Goal: Communication & Community: Share content

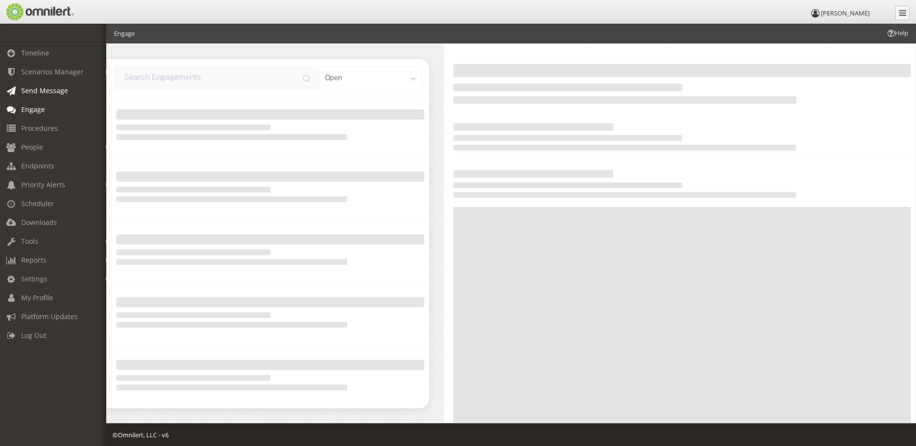
drag, startPoint x: 0, startPoint y: 0, endPoint x: 38, endPoint y: 92, distance: 99.7
click at [38, 92] on span "Send Message" at bounding box center [44, 90] width 47 height 9
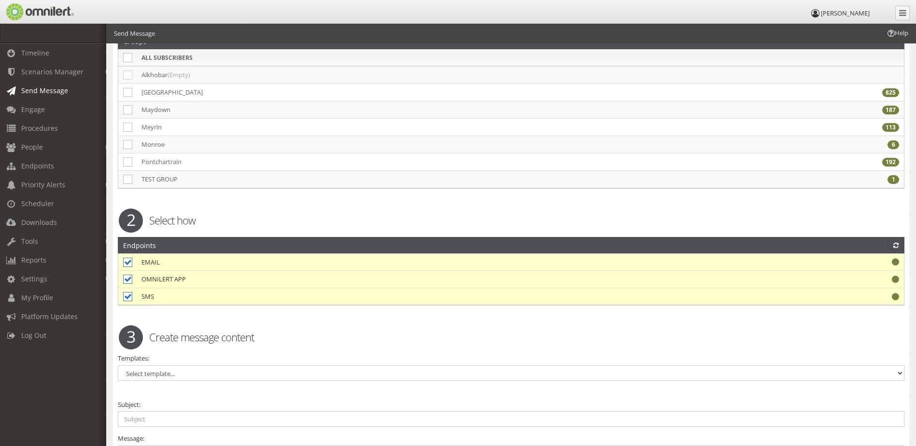
scroll to position [193, 0]
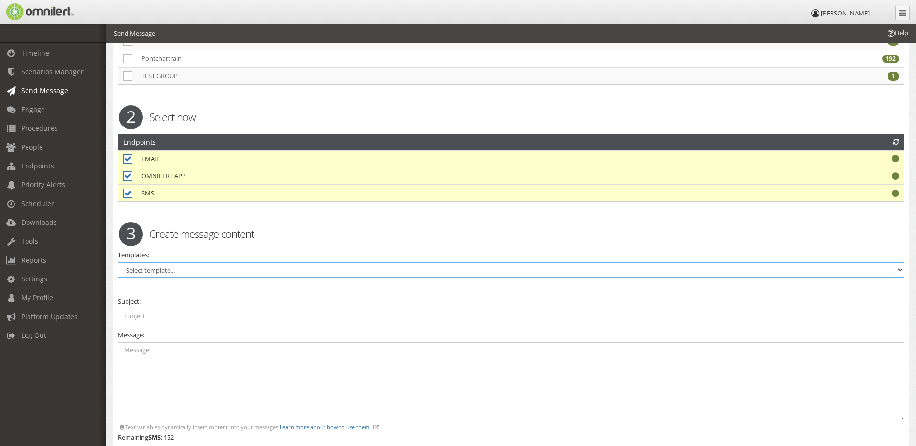
click at [206, 269] on select "Select template... DENS Site Wide - ENGLISH DENS Site Wide - SPANISH I'M OKAY S…" at bounding box center [511, 269] width 787 height 15
select select "98847"
click at [118, 262] on select "Select template... DENS Site Wide - ENGLISH DENS Site Wide - SPANISH I'M OKAY S…" at bounding box center [511, 269] width 787 height 15
type input "(Type Site Name) Aramids Site Emergency Notification"
type textarea "This is a test of the Aramids Omnilert System."
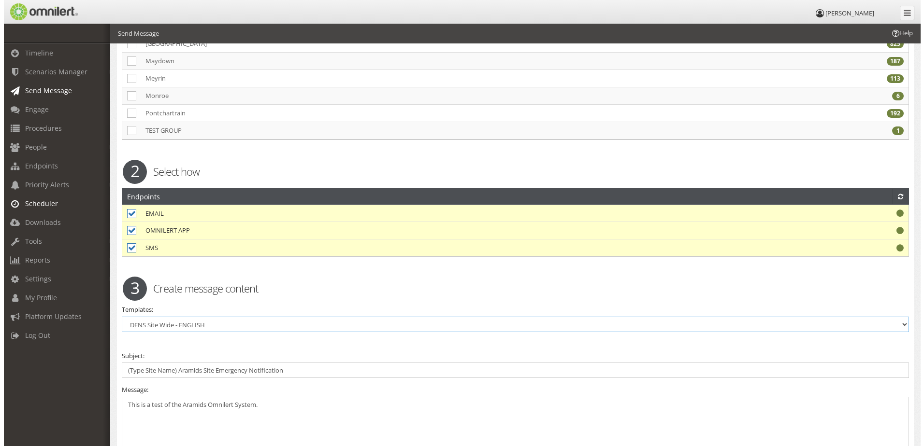
scroll to position [0, 0]
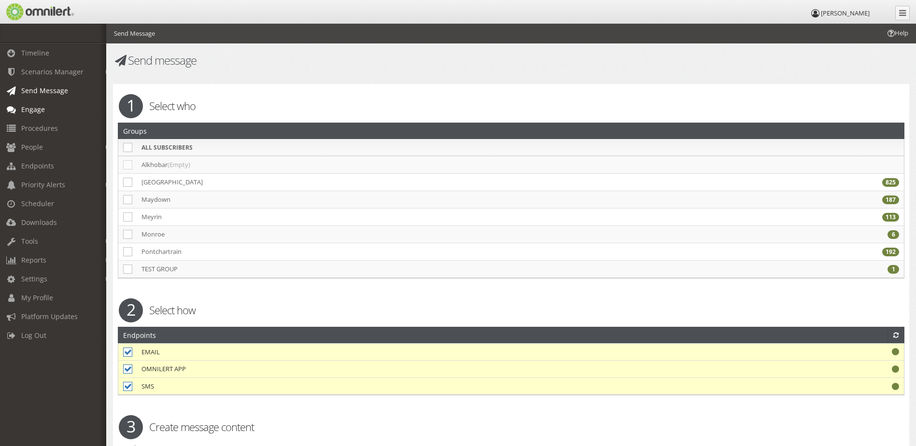
click at [43, 113] on span "Engage" at bounding box center [33, 109] width 24 height 9
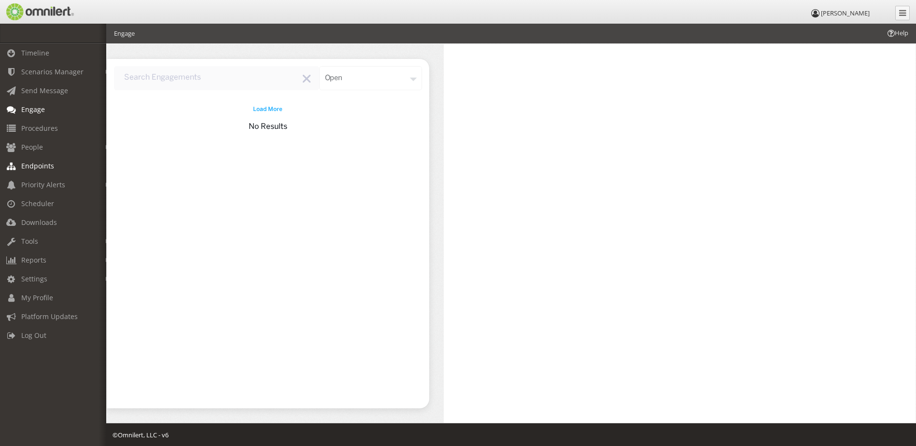
click at [43, 163] on span "Endpoints" at bounding box center [37, 165] width 33 height 9
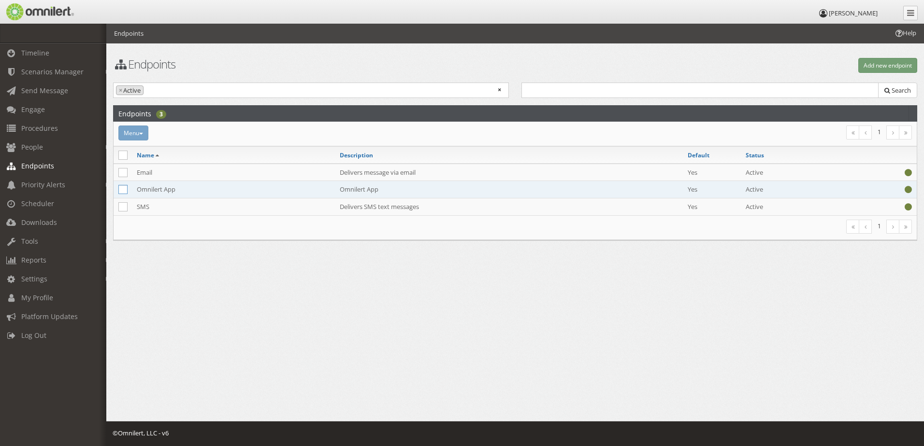
click at [126, 186] on icon at bounding box center [122, 189] width 9 height 9
checkbox input "true"
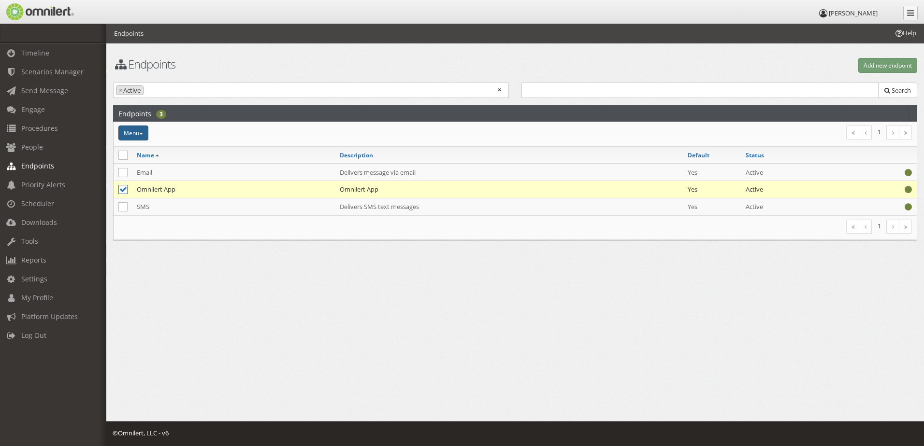
click at [143, 134] on span "button" at bounding box center [141, 134] width 4 height 2
click at [241, 144] on div "Menu Add to access views Activate Inactivate [GEOGRAPHIC_DATA] 1" at bounding box center [515, 134] width 803 height 25
click at [230, 191] on td "Omnilert App" at bounding box center [233, 189] width 203 height 17
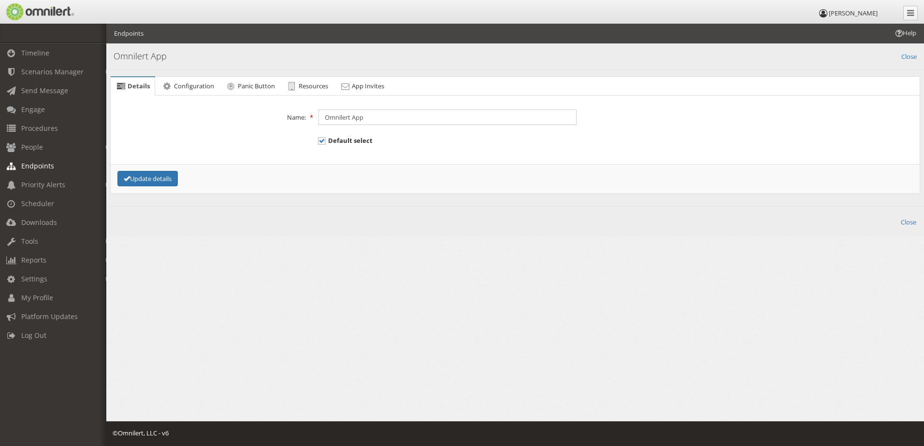
click at [316, 143] on div "Default select" at bounding box center [447, 138] width 271 height 13
click at [322, 143] on span "Default select" at bounding box center [345, 140] width 55 height 9
click at [322, 143] on input "Default select" at bounding box center [322, 142] width 9 height 12
checkbox input "false"
click at [174, 178] on button "Update details" at bounding box center [147, 179] width 60 height 16
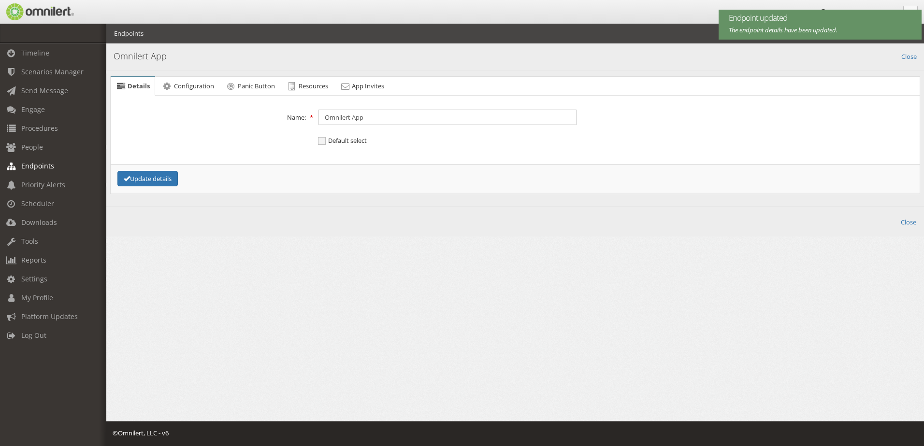
click at [236, 132] on label at bounding box center [210, 133] width 203 height 3
click at [30, 92] on span "Send Message" at bounding box center [44, 90] width 47 height 9
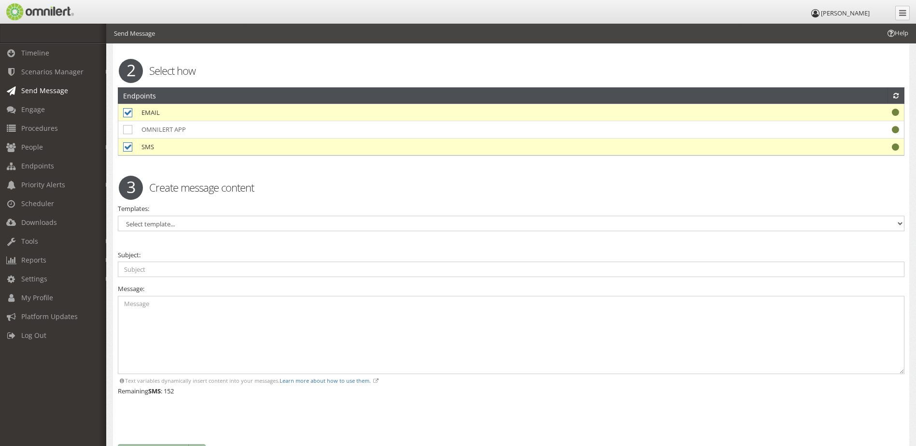
scroll to position [242, 0]
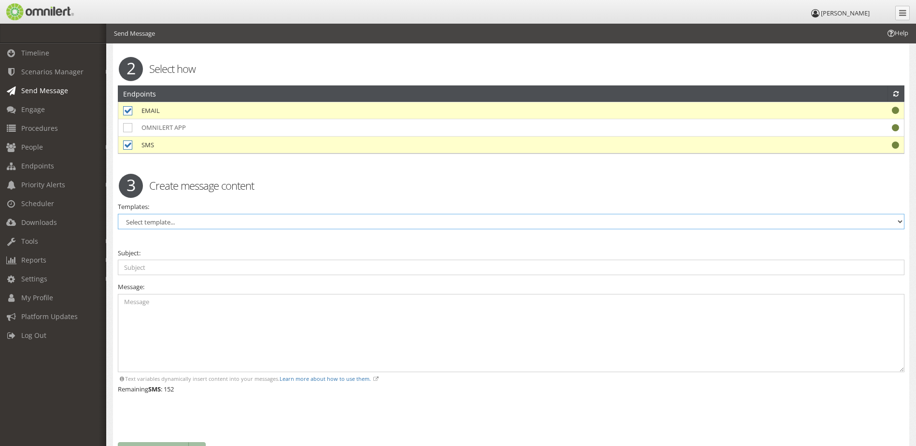
click at [173, 222] on select "Select template... DENS Site Wide - ENGLISH DENS Site Wide - SPANISH I'M OKAY S…" at bounding box center [511, 221] width 787 height 15
select select "98845"
click at [118, 214] on select "Select template... DENS Site Wide - ENGLISH DENS Site Wide - SPANISH I'M OKAY S…" at bounding box center [511, 221] width 787 height 15
checkbox input "true"
type input "Template Subject: (Type Site Name) Qnity Site Emergency - I'm Okay Response Req…"
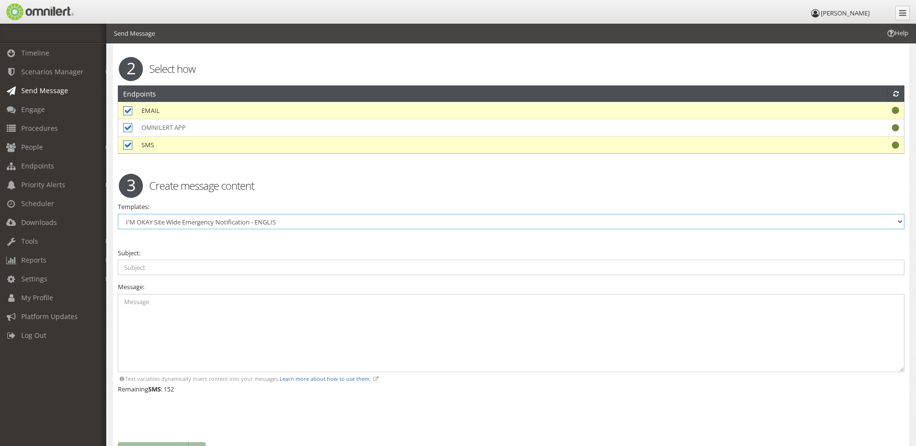
type textarea "Template Message: CLICK THE LINK BELOW Then choose I'm OK or I need help. If yo…"
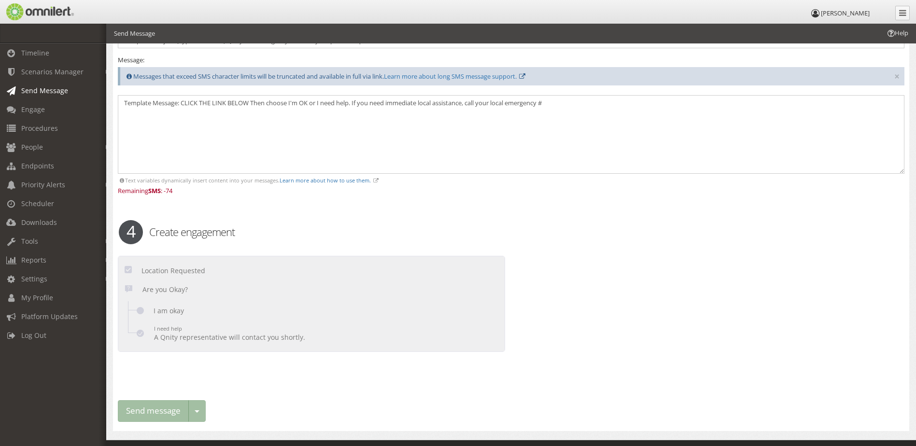
scroll to position [487, 0]
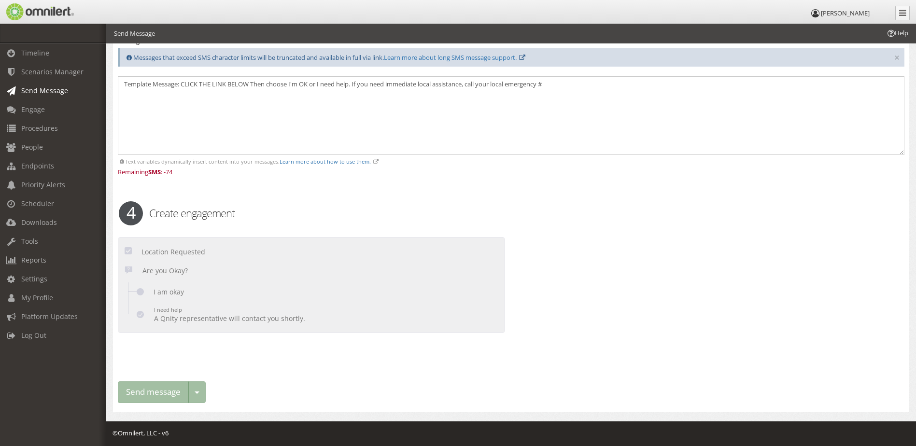
click at [183, 308] on div at bounding box center [311, 286] width 386 height 96
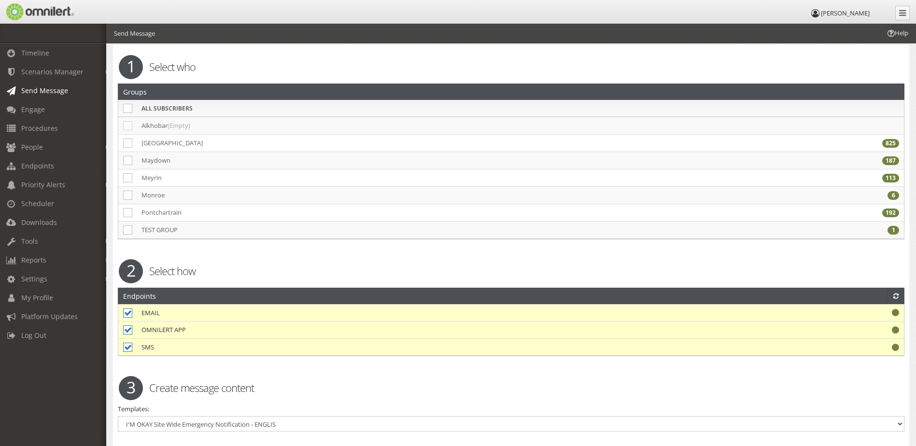
scroll to position [97, 0]
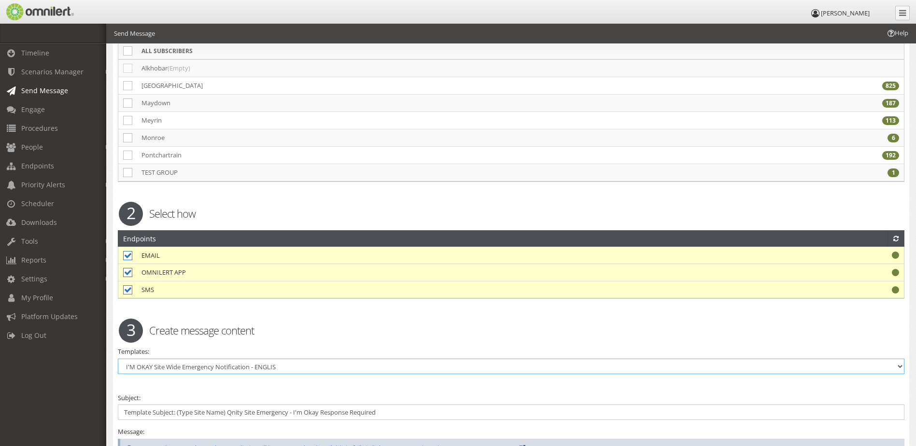
click at [225, 364] on select "Select template... DENS Site Wide - ENGLISH DENS Site Wide - SPANISH I'M OKAY S…" at bounding box center [511, 366] width 787 height 15
select select "98848"
click at [118, 359] on select "Select template... DENS Site Wide - ENGLISH DENS Site Wide - SPANISH I'M OKAY S…" at bounding box center [511, 366] width 787 height 15
type input "Asunto de la plantilla: (Escriba el nombre del sitio) Emergencia en el sitio de…"
type textarea "Plantilla de mensaje: [PERSON_NAME] CLIC EN EL ENLACE ABAJO Luego [PERSON_NAME]…"
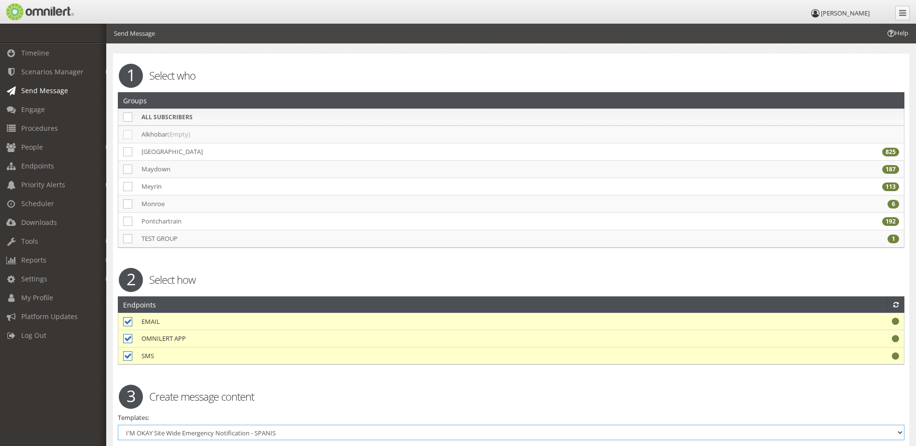
scroll to position [0, 0]
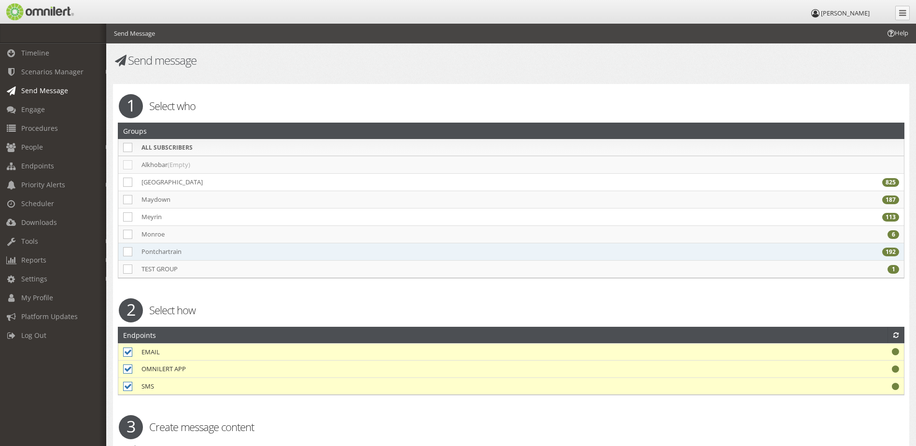
click at [180, 252] on td "Pontchartrain" at bounding box center [214, 251] width 155 height 17
click at [195, 251] on td "Pontchartrain" at bounding box center [214, 251] width 155 height 17
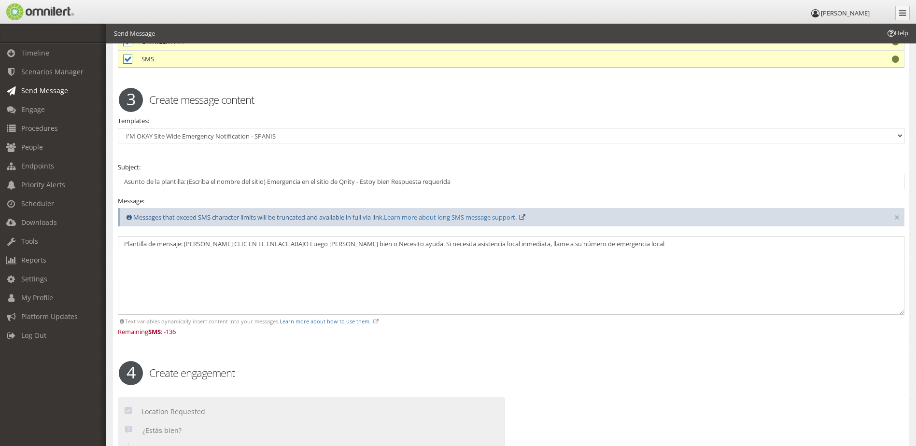
scroll to position [338, 0]
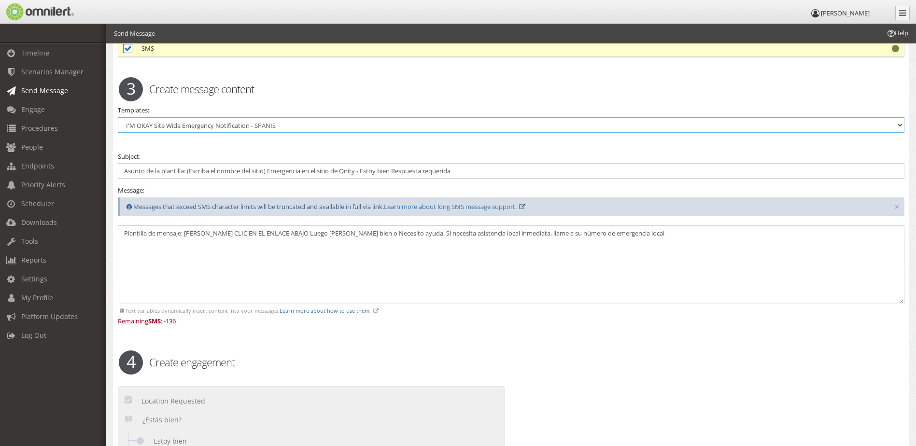
click at [199, 129] on select "Select template... DENS Site Wide - ENGLISH DENS Site Wide - SPANISH I'M OKAY S…" at bounding box center [511, 124] width 787 height 15
select select "98846"
click at [118, 117] on select "Select template... DENS Site Wide - ENGLISH DENS Site Wide - SPANISH I'M OKAY S…" at bounding box center [511, 124] width 787 height 15
type input "Template Subject: (TEST XX Site) Qnity SITE WIDE TESTING the I'm Okay Process -…"
type textarea "Template Message: CLICK THE LINK BELOW Then choose I'm OK or I need help. Your …"
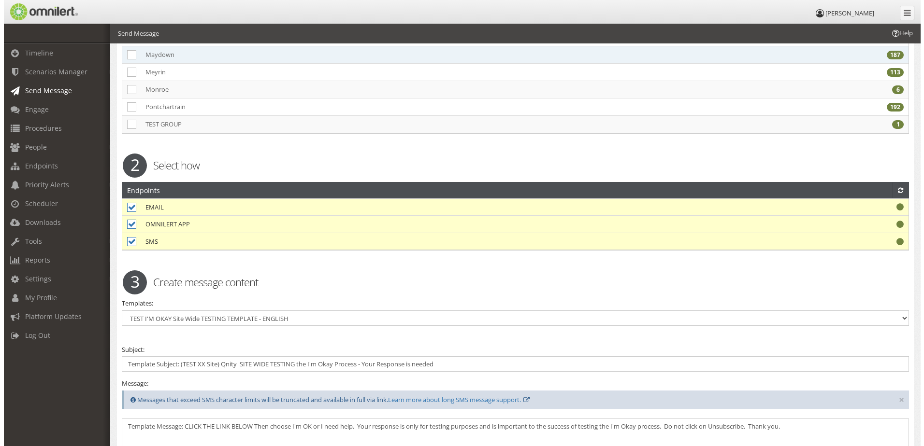
scroll to position [0, 0]
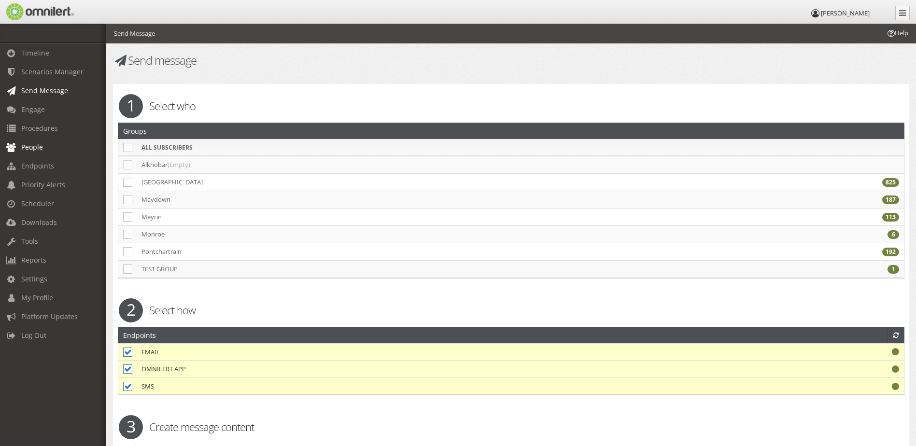
click at [44, 150] on link "People" at bounding box center [57, 147] width 115 height 19
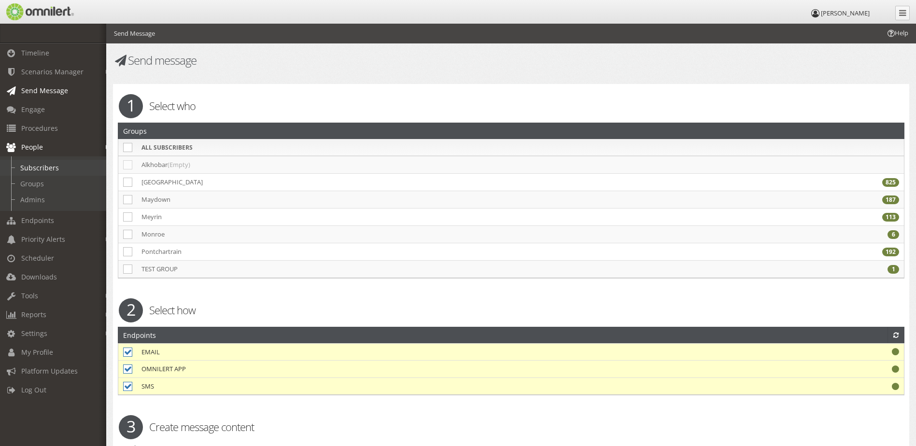
click at [53, 169] on link "Subscribers" at bounding box center [57, 168] width 115 height 16
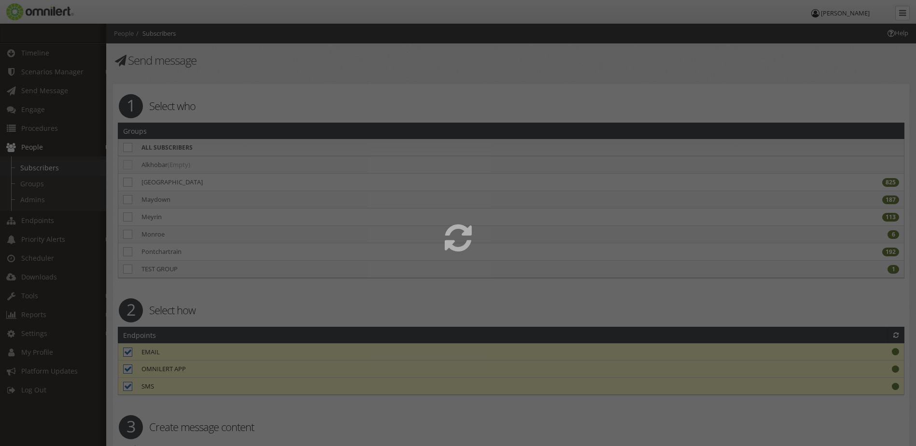
select select
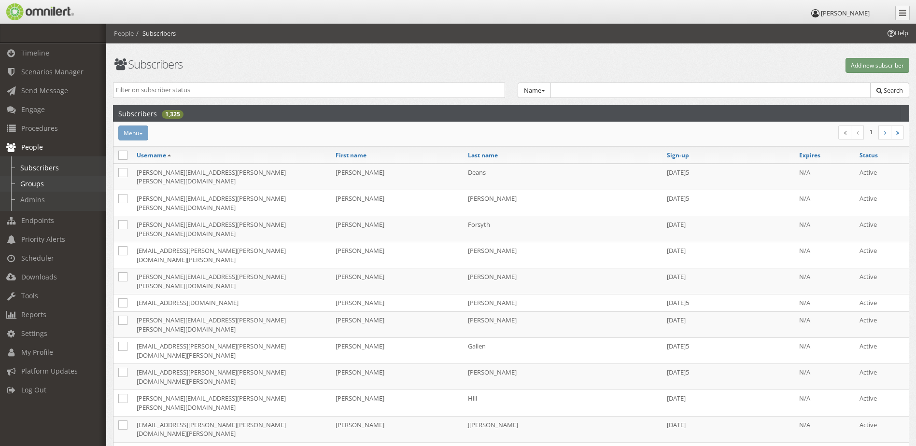
click at [53, 181] on link "Groups" at bounding box center [57, 184] width 115 height 16
select select
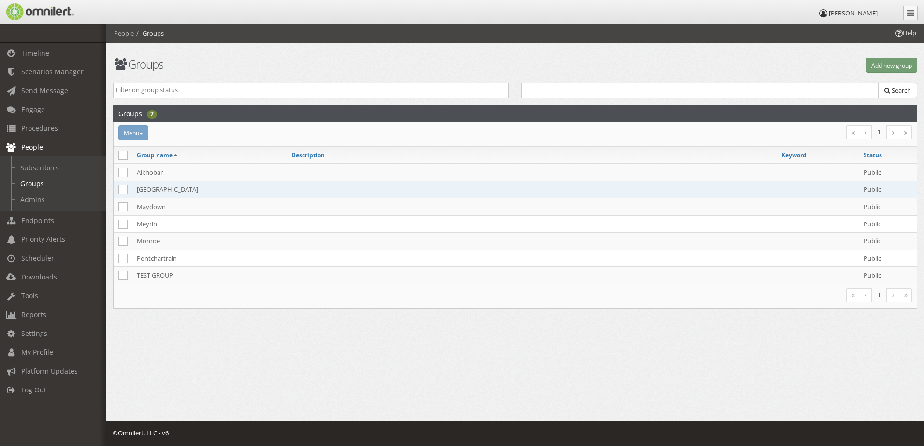
click at [169, 188] on td "[GEOGRAPHIC_DATA]" at bounding box center [209, 189] width 155 height 17
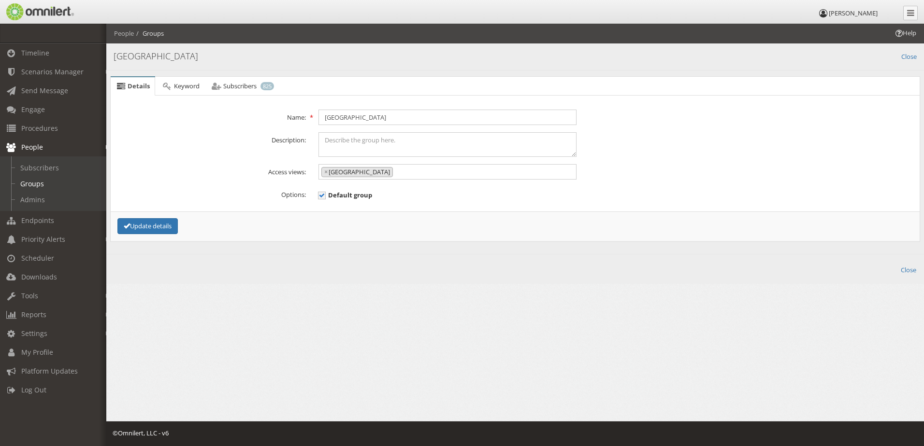
scroll to position [18, 0]
